Goal: Information Seeking & Learning: Learn about a topic

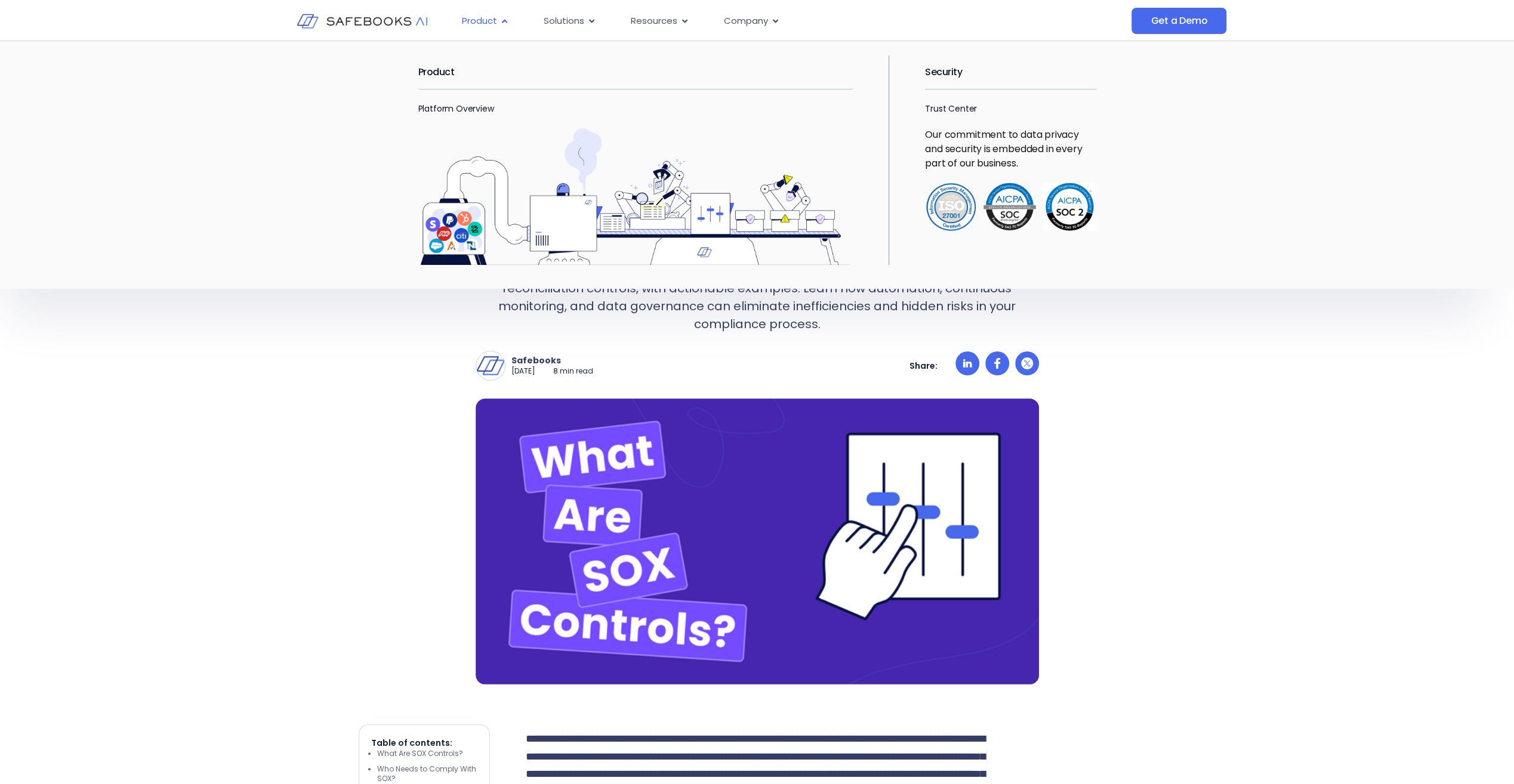
click at [482, 18] on span "Product" at bounding box center [480, 21] width 36 height 14
click at [472, 110] on link "Platform Overview" at bounding box center [456, 109] width 76 height 12
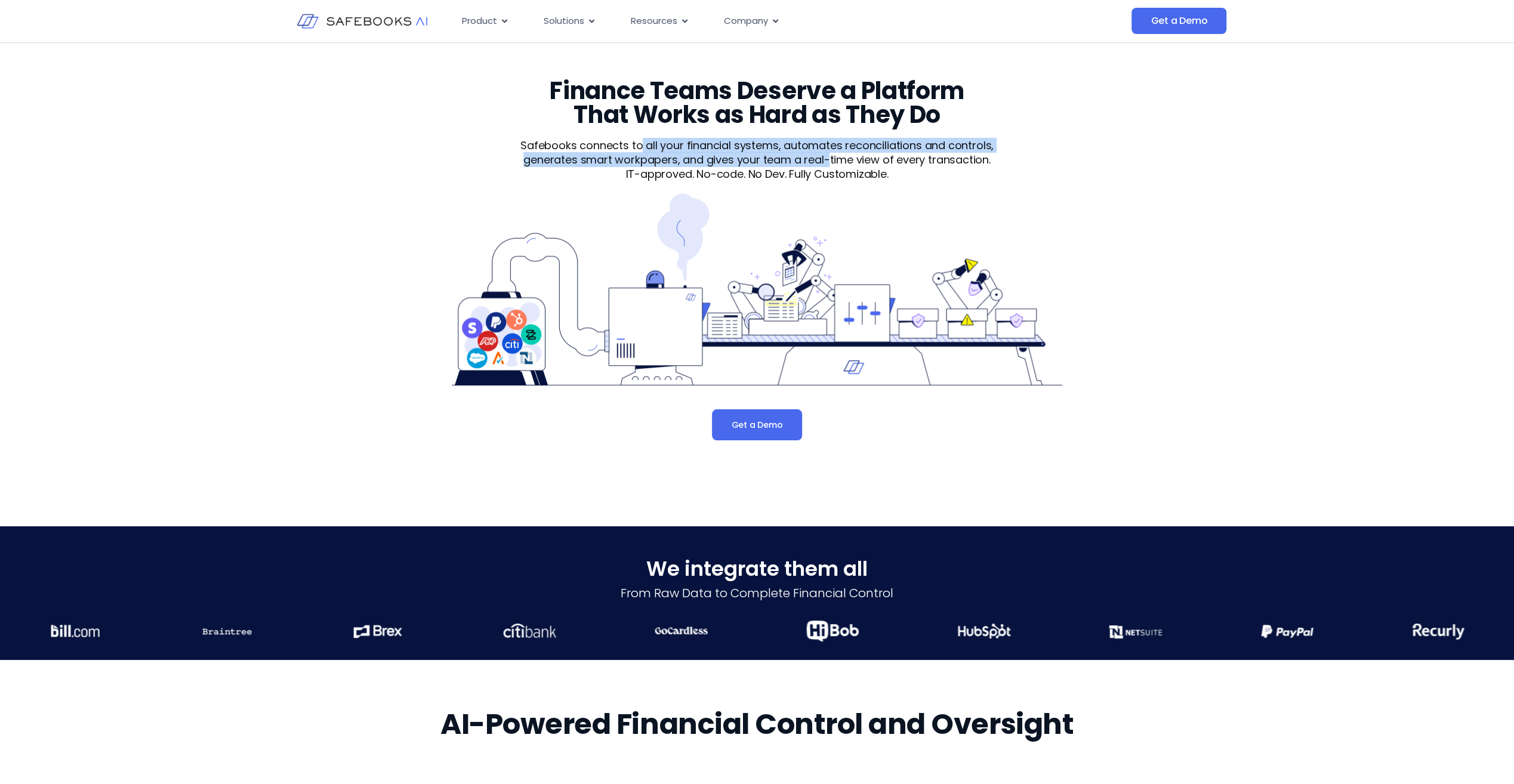
drag, startPoint x: 663, startPoint y: 153, endPoint x: 828, endPoint y: 165, distance: 165.4
click at [828, 165] on p "Safebooks connects to all your financial systems, automates reconciliations and…" at bounding box center [757, 153] width 515 height 29
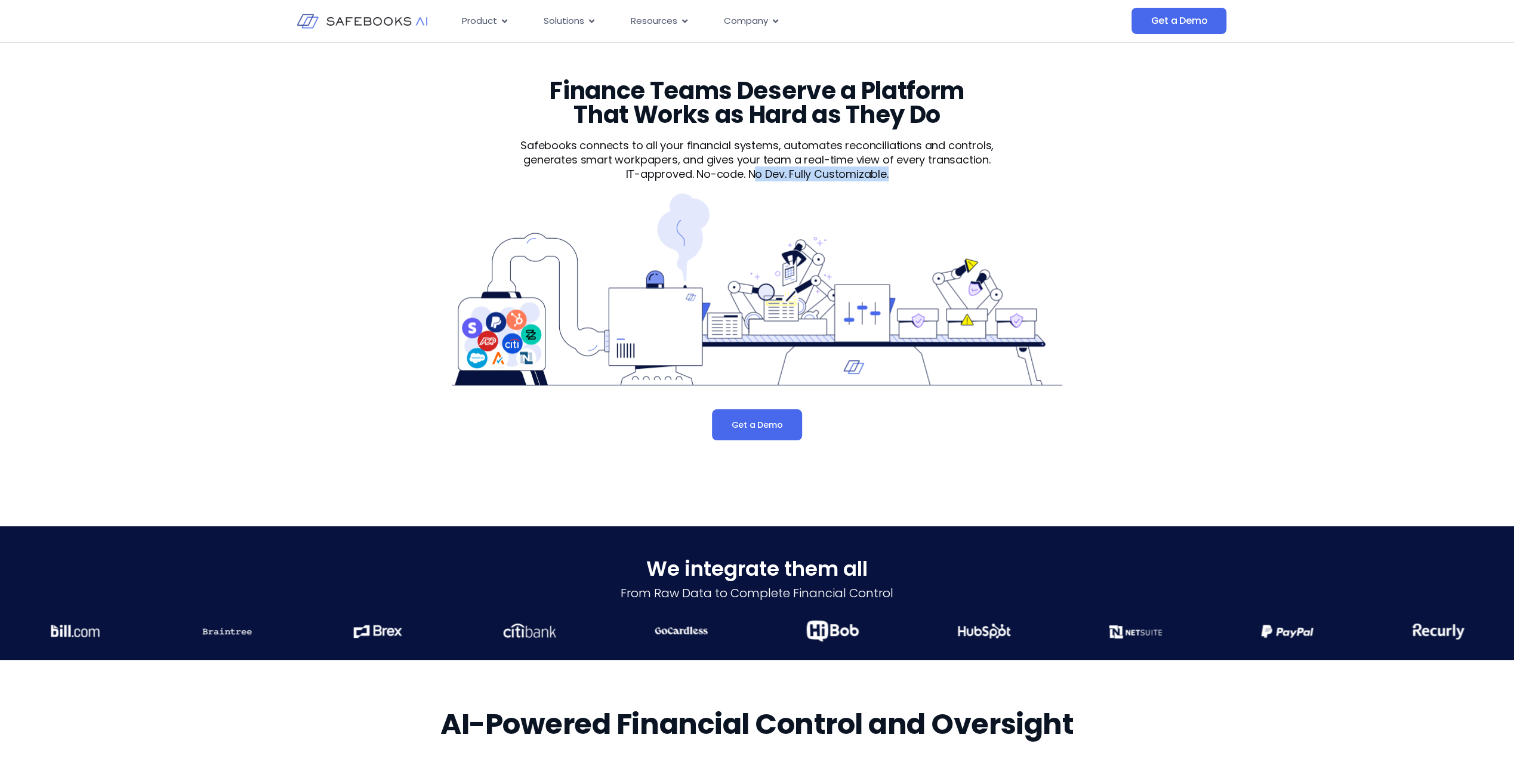
drag, startPoint x: 828, startPoint y: 165, endPoint x: 748, endPoint y: 170, distance: 80.2
click at [748, 170] on p "IT-approved. No-code. No Dev. Fully Customizable." at bounding box center [757, 174] width 515 height 14
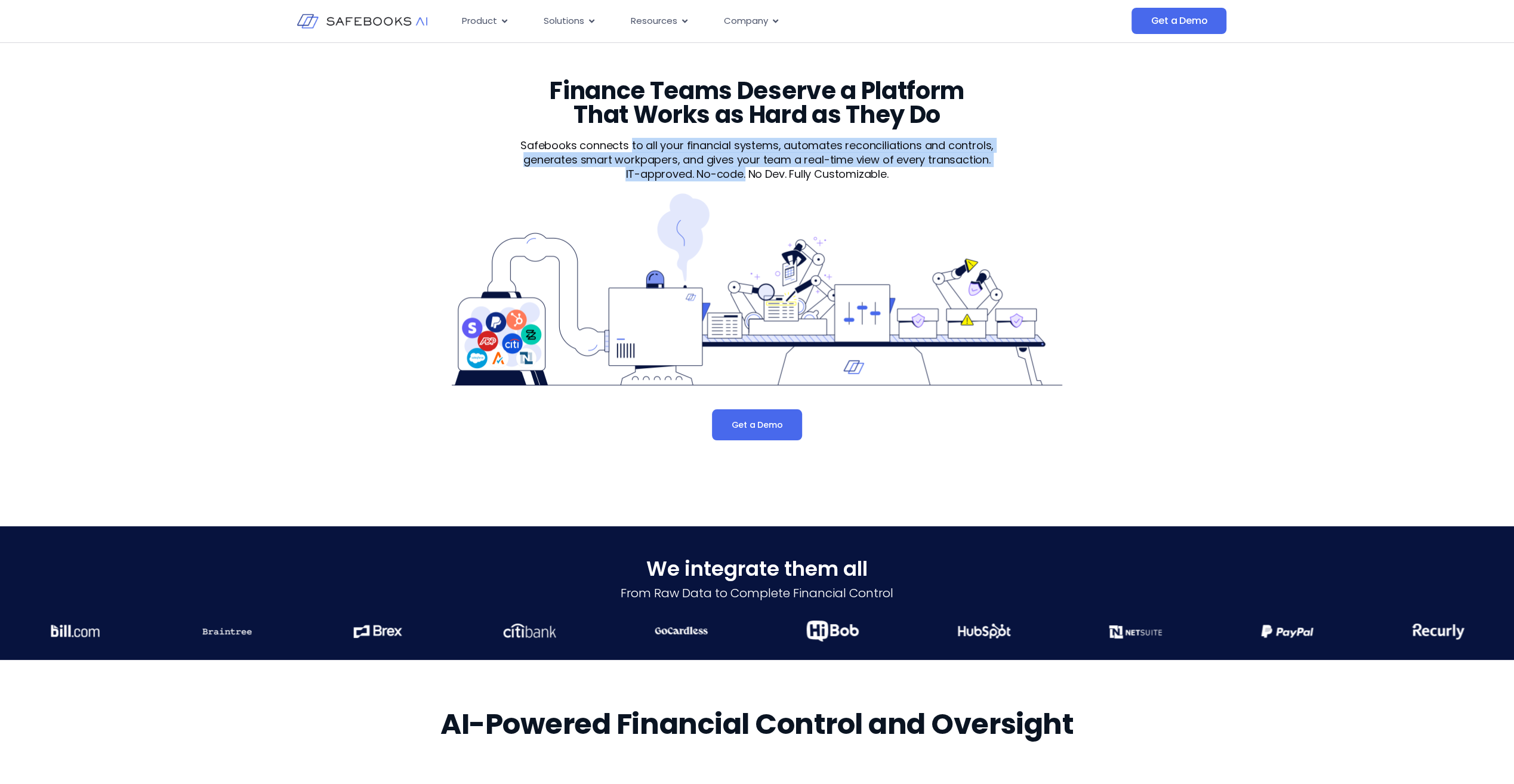
click at [752, 171] on div "Safebooks connects to all your financial systems, automates reconciliations and…" at bounding box center [757, 160] width 515 height 43
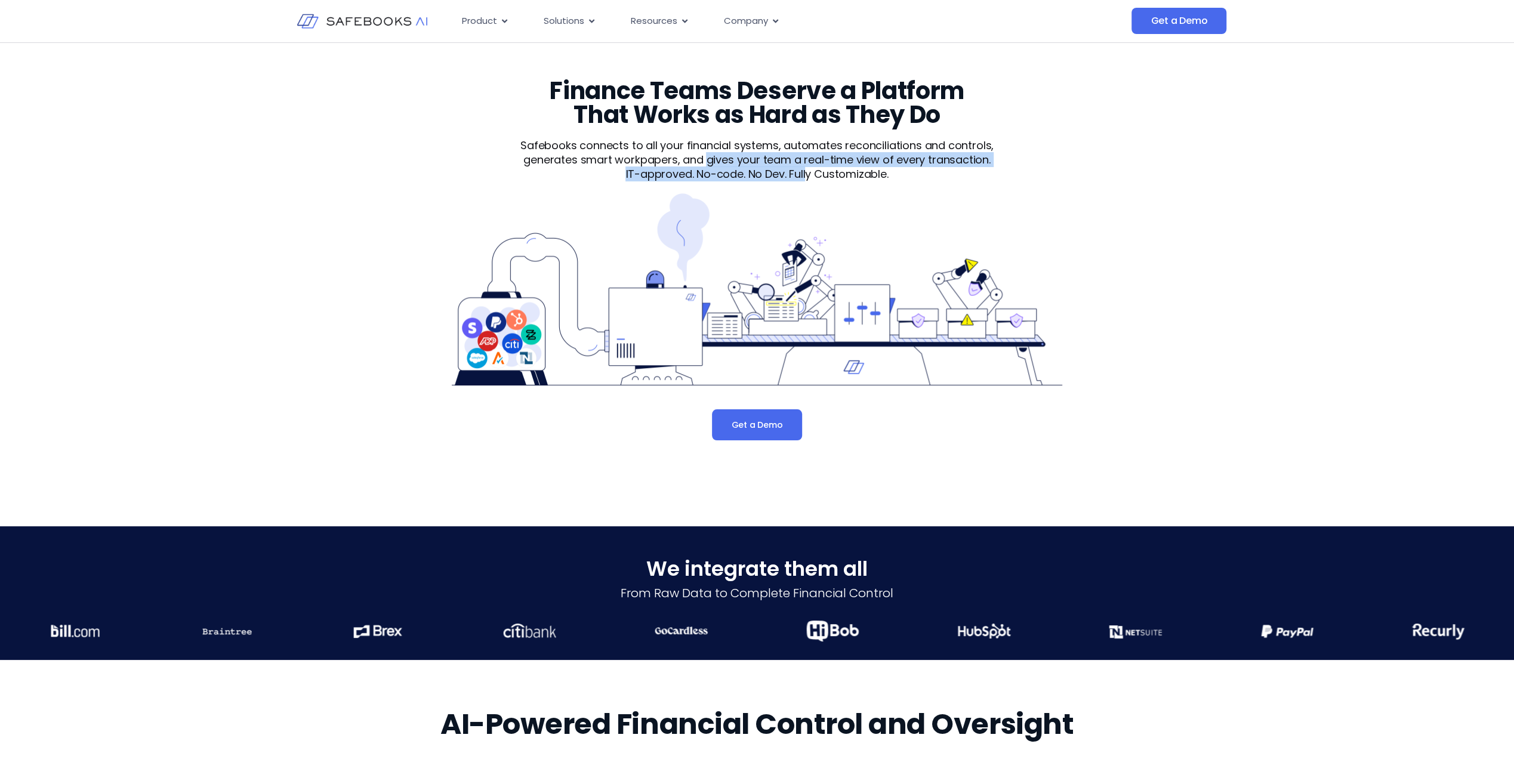
drag, startPoint x: 752, startPoint y: 171, endPoint x: 700, endPoint y: 154, distance: 54.7
click at [700, 154] on div "Safebooks connects to all your financial systems, automates reconciliations and…" at bounding box center [757, 160] width 515 height 43
drag, startPoint x: 700, startPoint y: 154, endPoint x: 677, endPoint y: 150, distance: 23.3
click at [677, 150] on p "Safebooks connects to all your financial systems, automates reconciliations and…" at bounding box center [757, 153] width 515 height 29
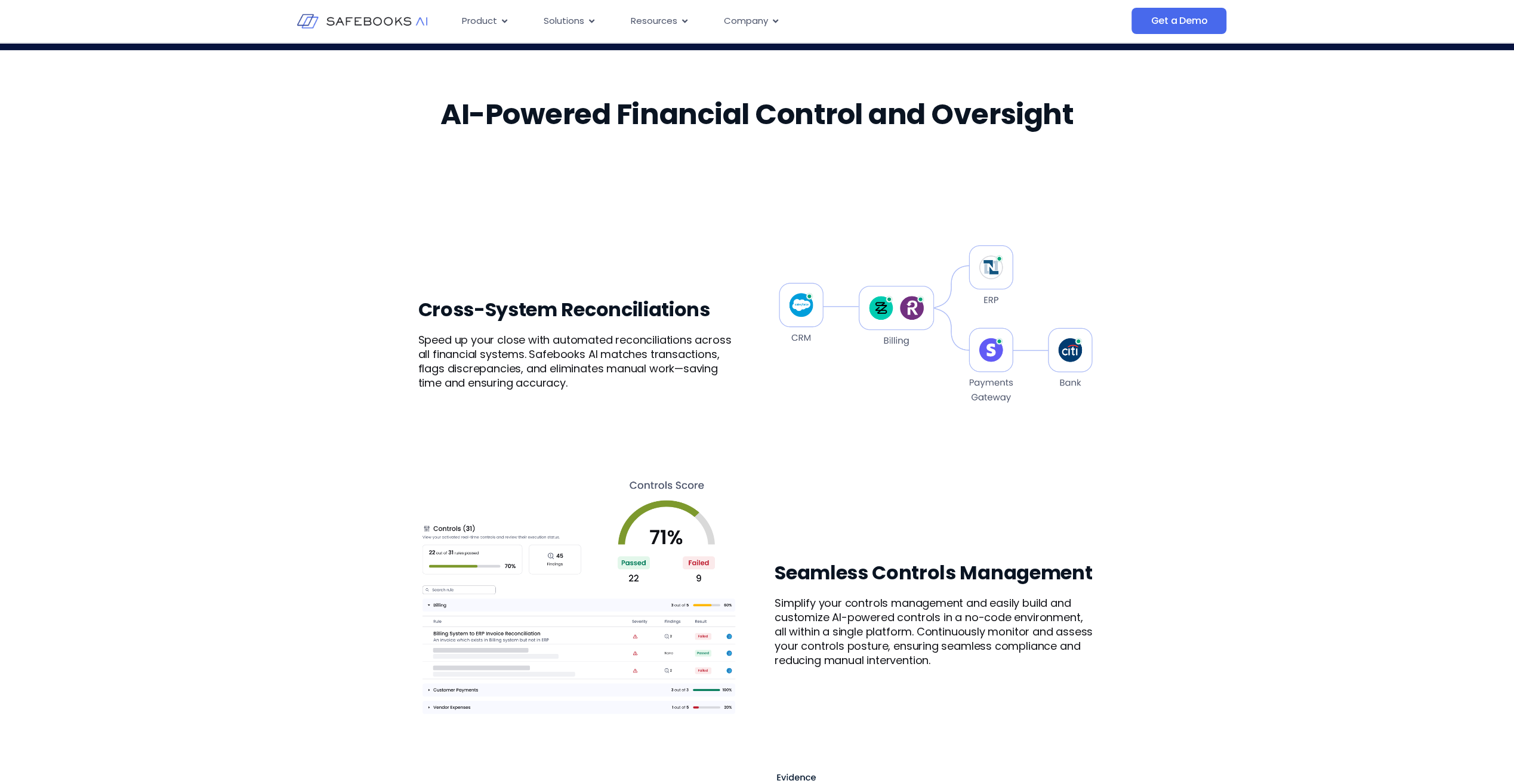
scroll to position [836, 0]
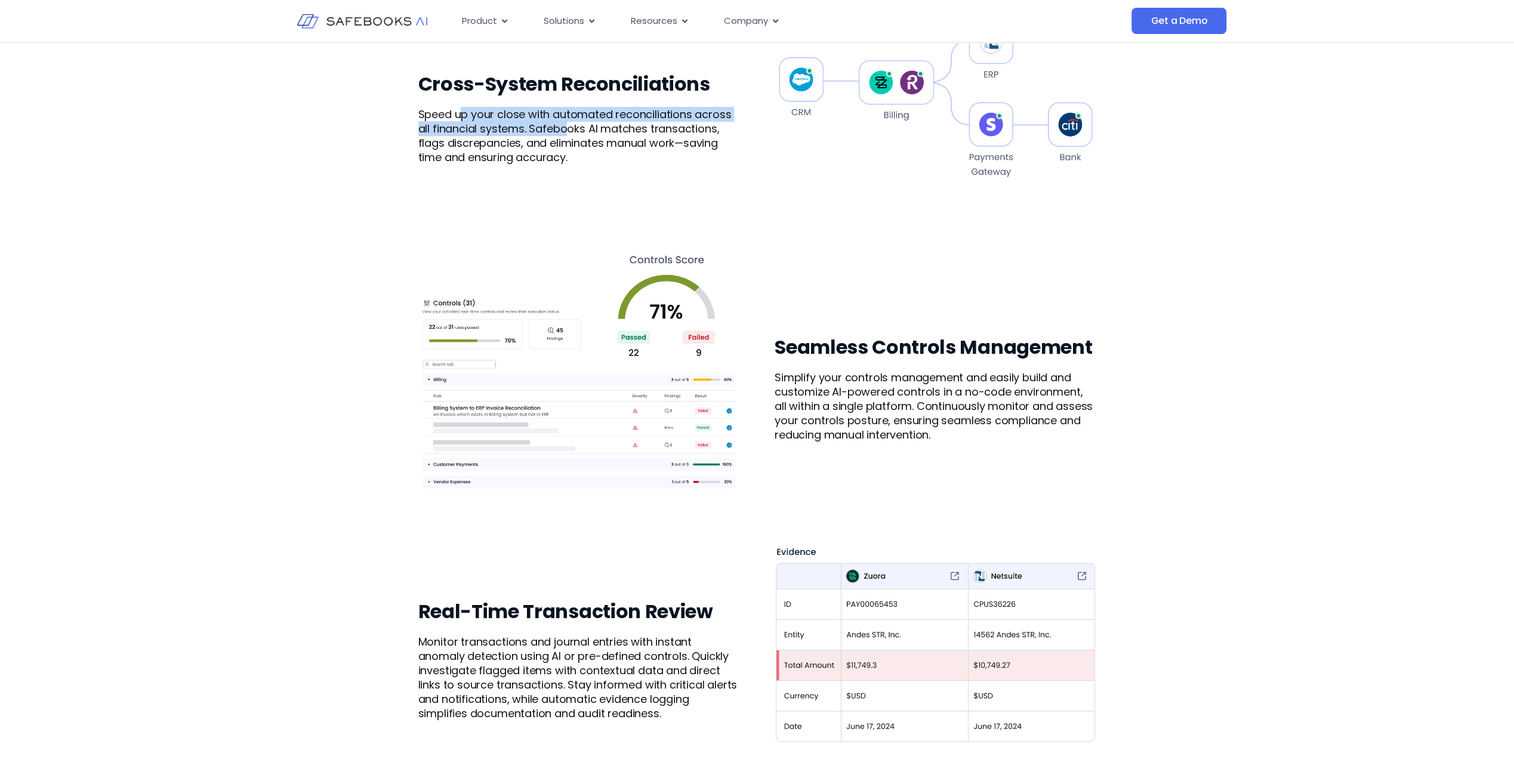
drag, startPoint x: 475, startPoint y: 118, endPoint x: 567, endPoint y: 134, distance: 93.4
click at [567, 134] on p "Speed up your close with automated reconciliations across all financial systems…" at bounding box center [579, 135] width 321 height 57
drag, startPoint x: 567, startPoint y: 134, endPoint x: 489, endPoint y: 150, distance: 79.6
click at [489, 150] on p "Speed up your close with automated reconciliations across all financial systems…" at bounding box center [579, 135] width 321 height 57
drag, startPoint x: 489, startPoint y: 150, endPoint x: 509, endPoint y: 144, distance: 20.9
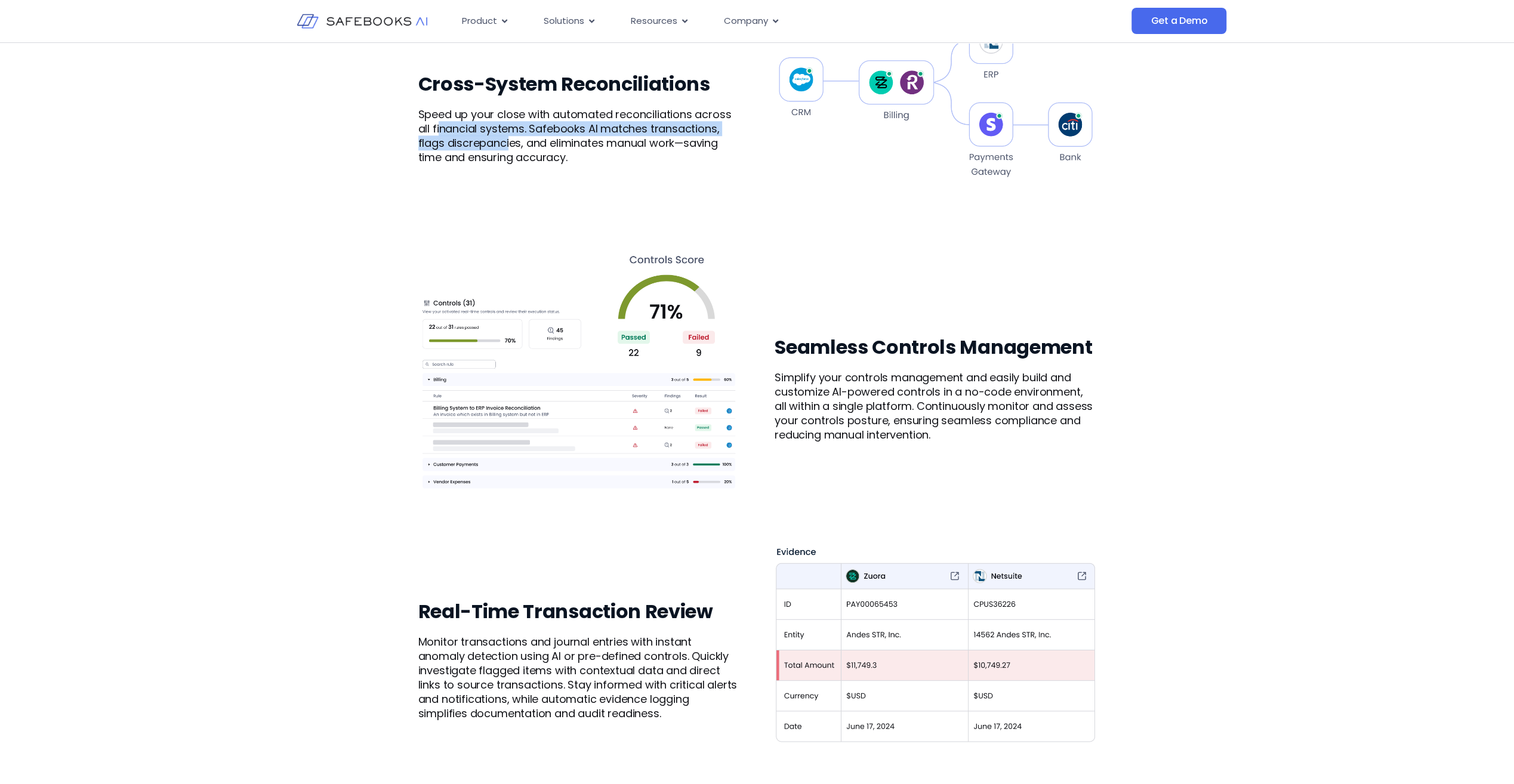
click at [509, 144] on p "Speed up your close with automated reconciliations across all financial systems…" at bounding box center [579, 135] width 321 height 57
drag, startPoint x: 509, startPoint y: 144, endPoint x: 415, endPoint y: 135, distance: 94.4
click at [415, 135] on div "AI-Powered Financial Control and Oversight Cross-System Reconciliations Speed u…" at bounding box center [757, 495] width 1514 height 1390
drag, startPoint x: 415, startPoint y: 135, endPoint x: 501, endPoint y: 150, distance: 87.3
click at [501, 150] on div "AI-Powered Financial Control and Oversight Cross-System Reconciliations Speed u…" at bounding box center [757, 495] width 1514 height 1390
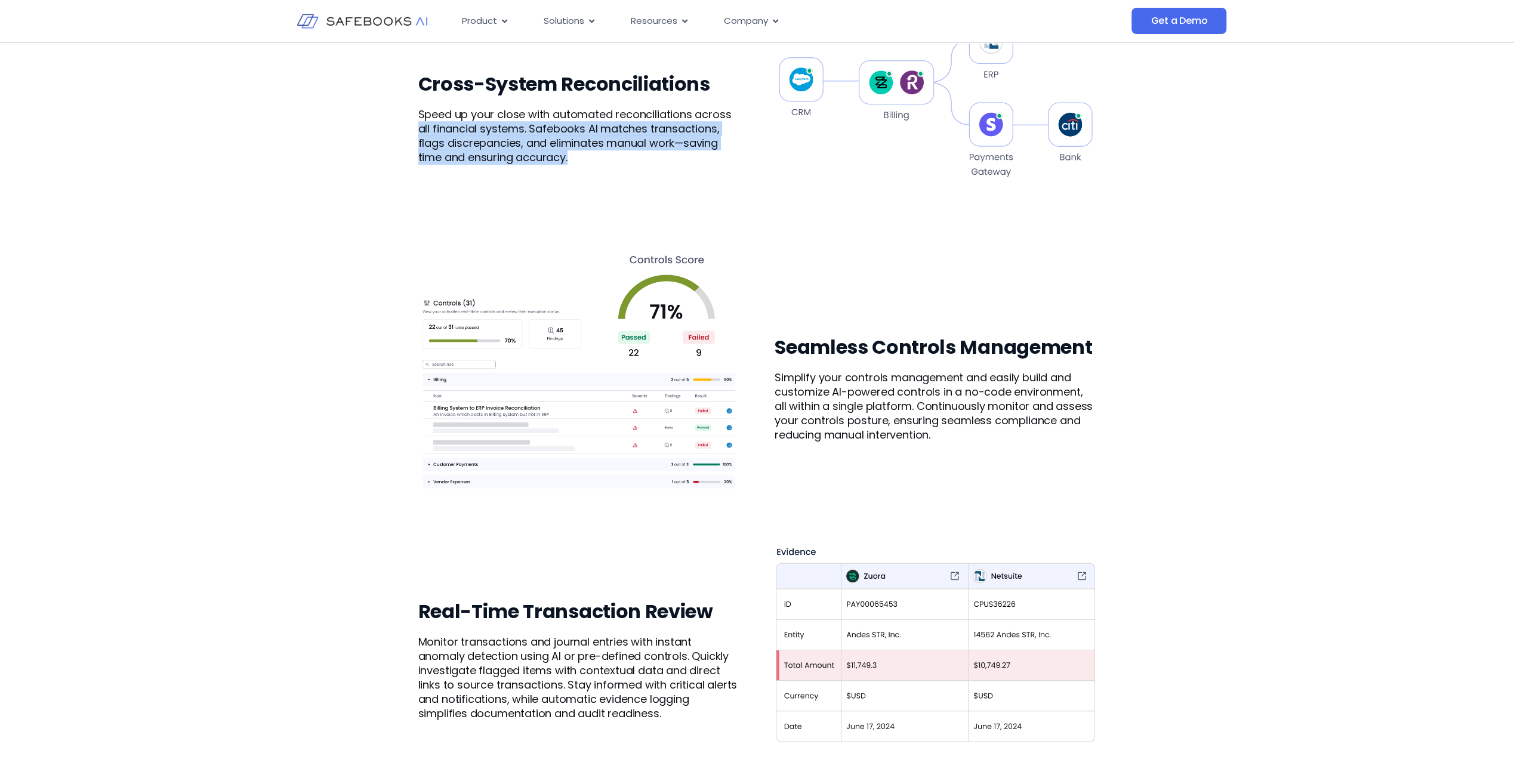
drag, startPoint x: 501, startPoint y: 150, endPoint x: 412, endPoint y: 127, distance: 91.9
click at [412, 127] on div "AI-Powered Financial Control and Oversight Cross-System Reconciliations Speed u…" at bounding box center [757, 495] width 1514 height 1390
click at [555, 164] on p "Speed up your close with automated reconciliations across all financial systems…" at bounding box center [579, 135] width 321 height 57
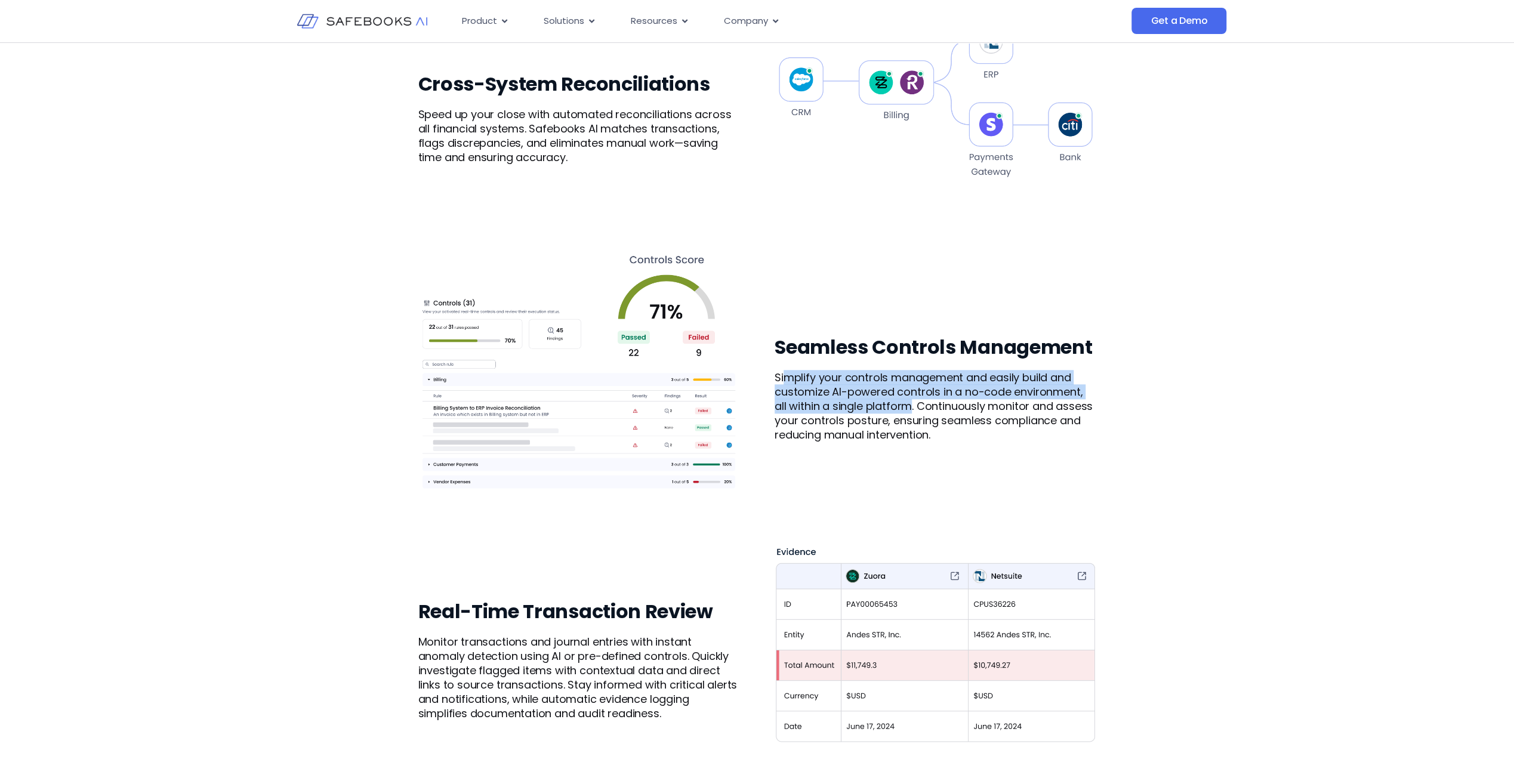
drag, startPoint x: 794, startPoint y: 375, endPoint x: 909, endPoint y: 413, distance: 121.1
click at [909, 413] on p "Simplify your controls management and easily build and customize AI-powered con…" at bounding box center [935, 406] width 321 height 72
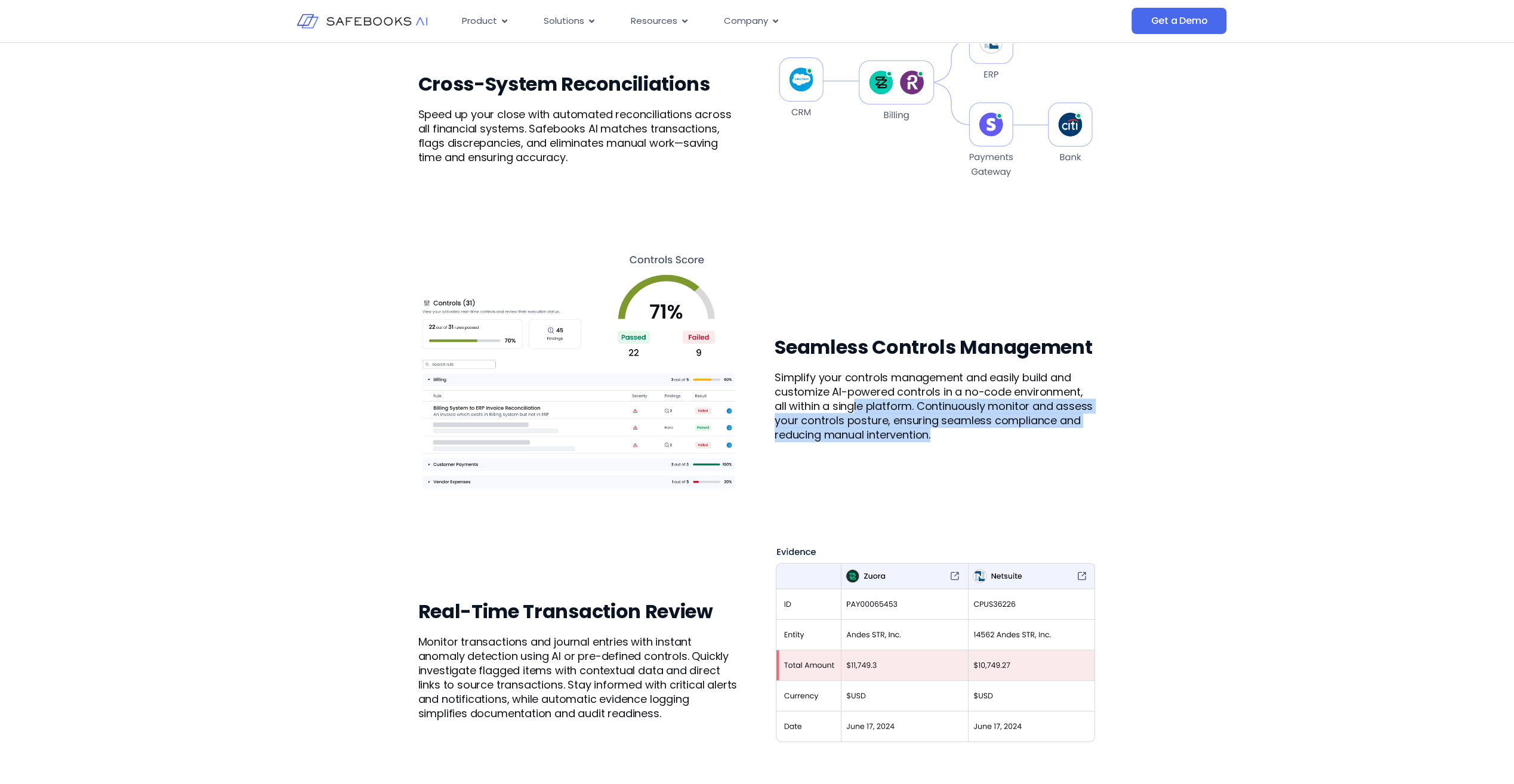
drag, startPoint x: 909, startPoint y: 413, endPoint x: 849, endPoint y: 403, distance: 60.8
click at [849, 403] on div "Seamless Controls Management Simplify your controls management and easily build…" at bounding box center [757, 389] width 678 height 354
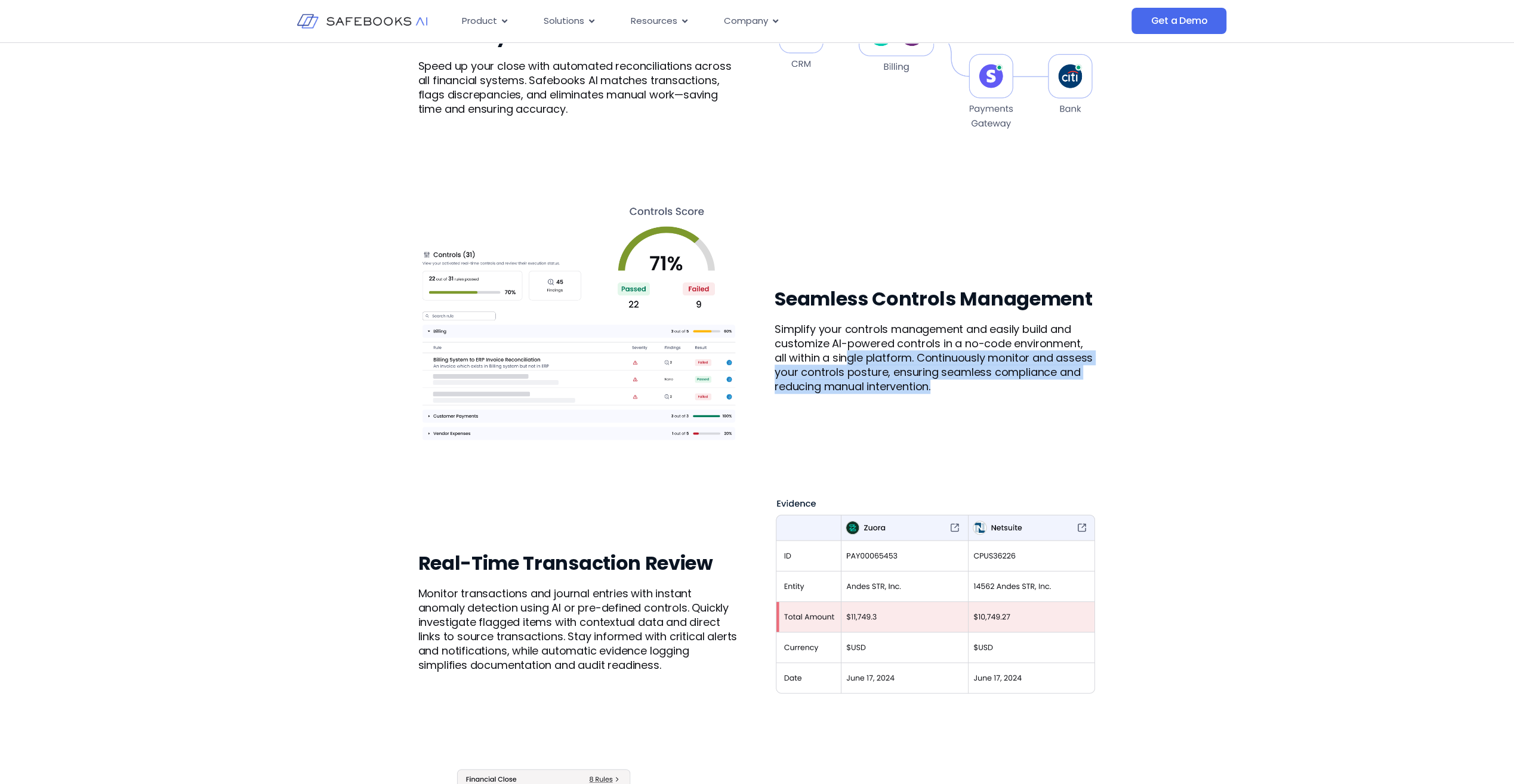
scroll to position [1074, 0]
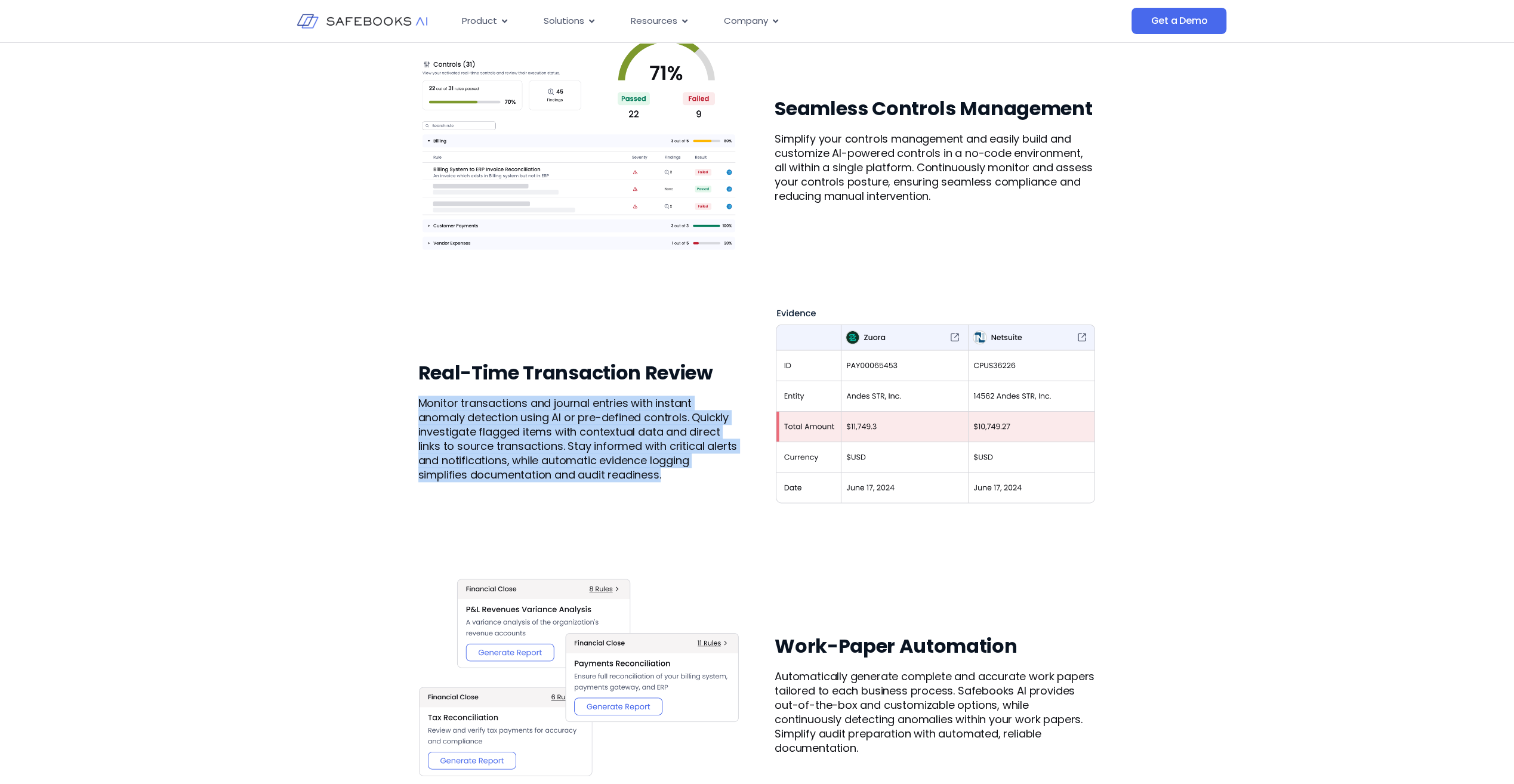
drag, startPoint x: 418, startPoint y: 401, endPoint x: 668, endPoint y: 478, distance: 261.6
click at [668, 478] on p "Monitor transactions and journal entries with instant anomaly detection using A…" at bounding box center [579, 439] width 321 height 86
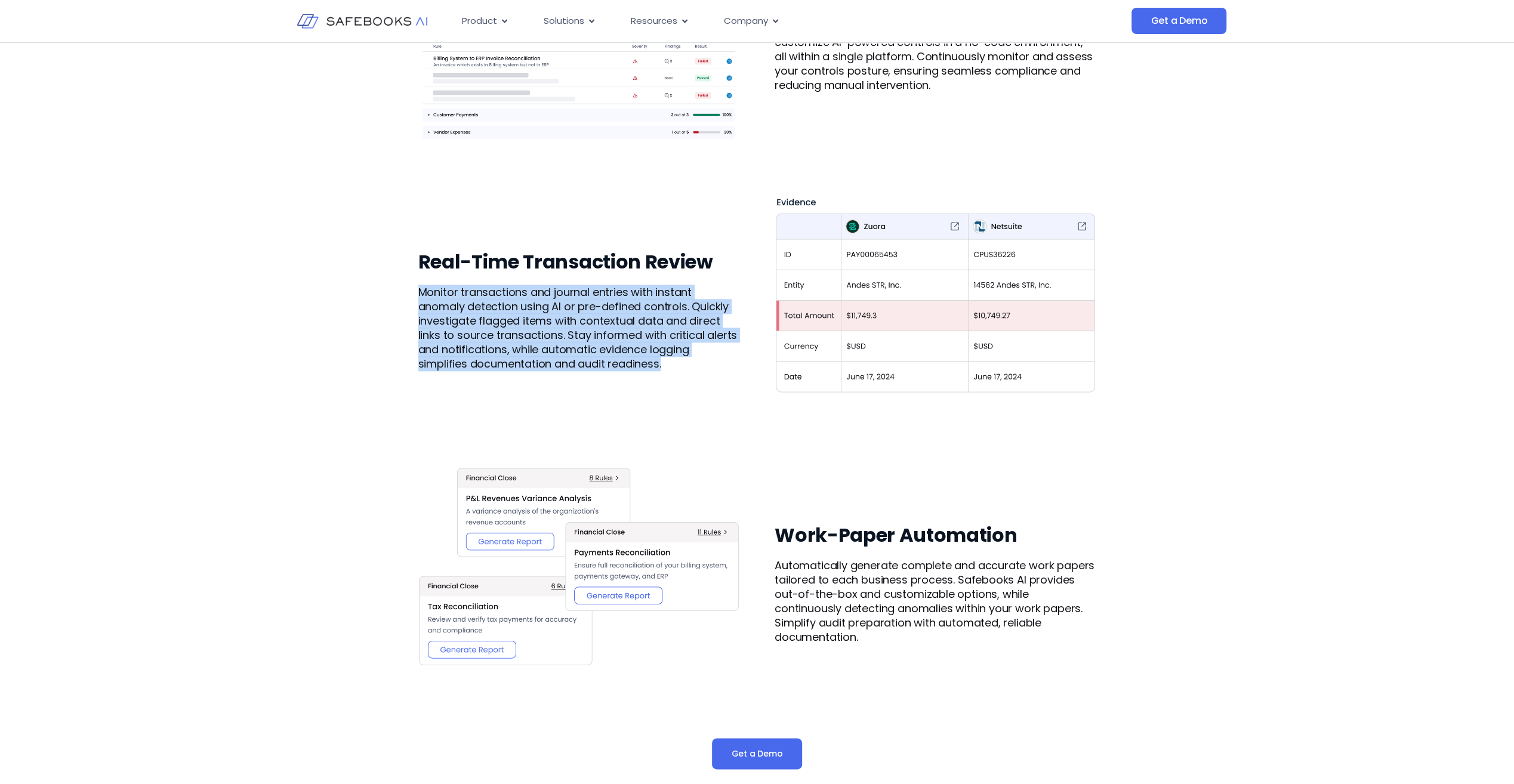
scroll to position [1313, 0]
